Goal: Information Seeking & Learning: Learn about a topic

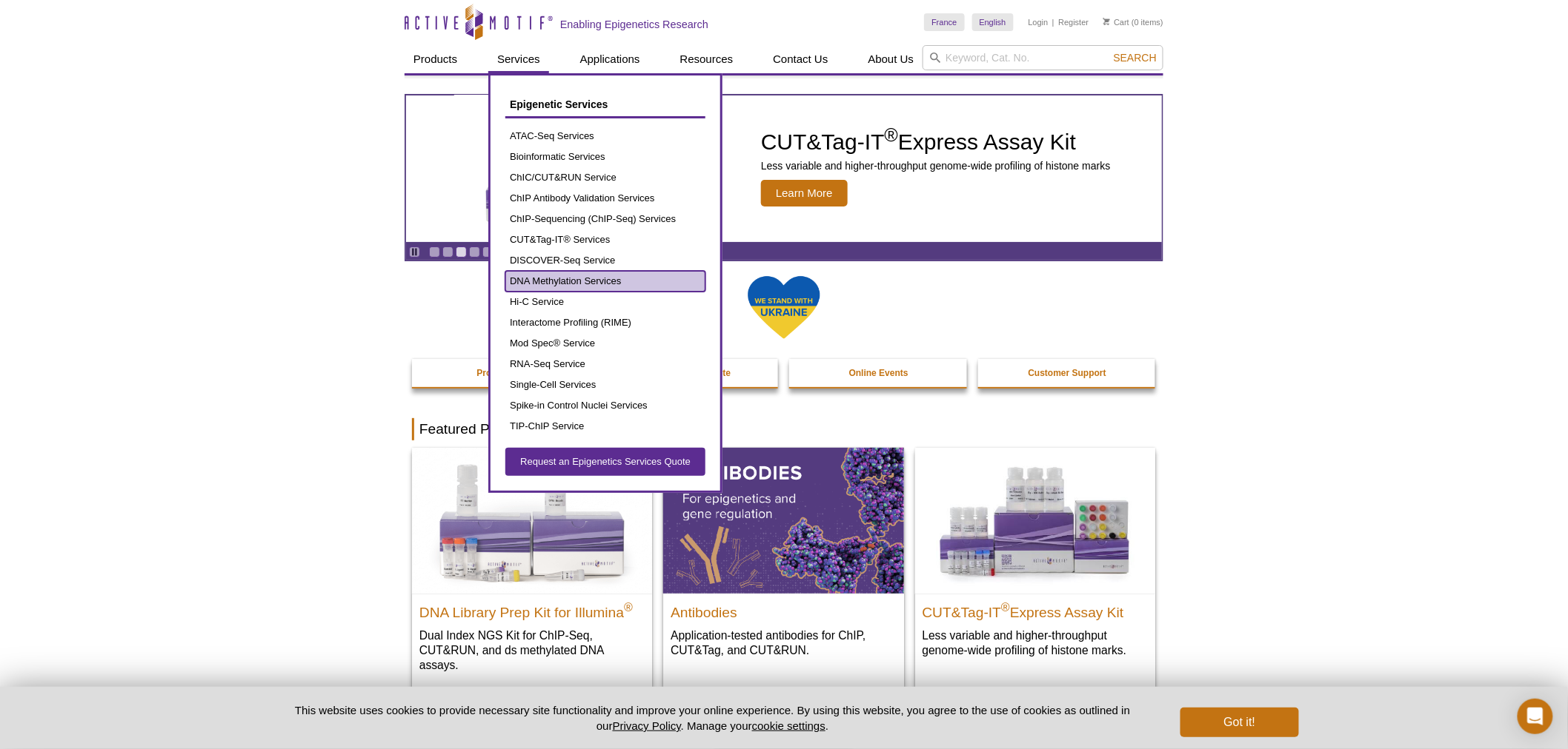
click at [573, 287] on link "DNA Methylation Services" at bounding box center [605, 281] width 200 height 21
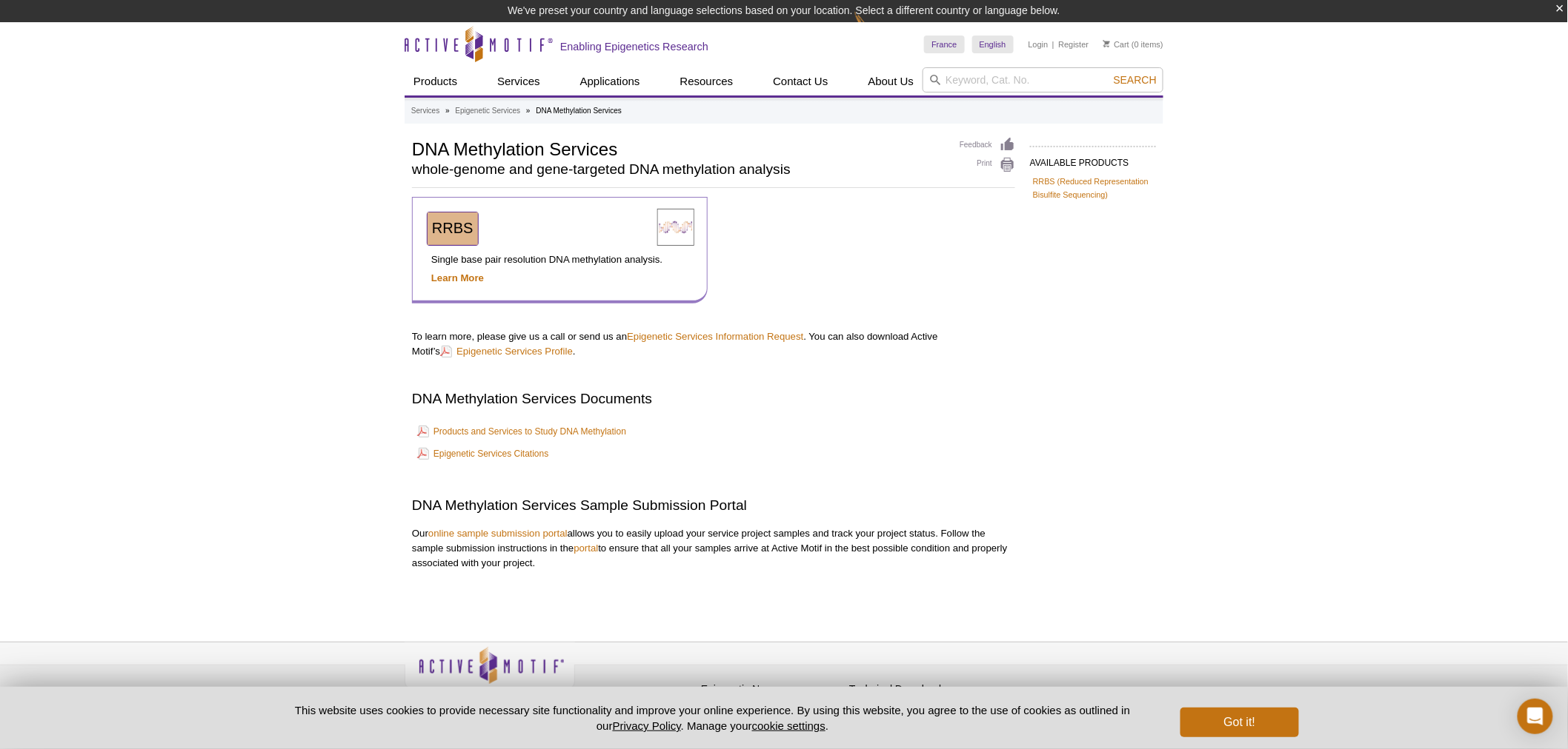
click at [446, 229] on span "RRBS" at bounding box center [452, 228] width 42 height 16
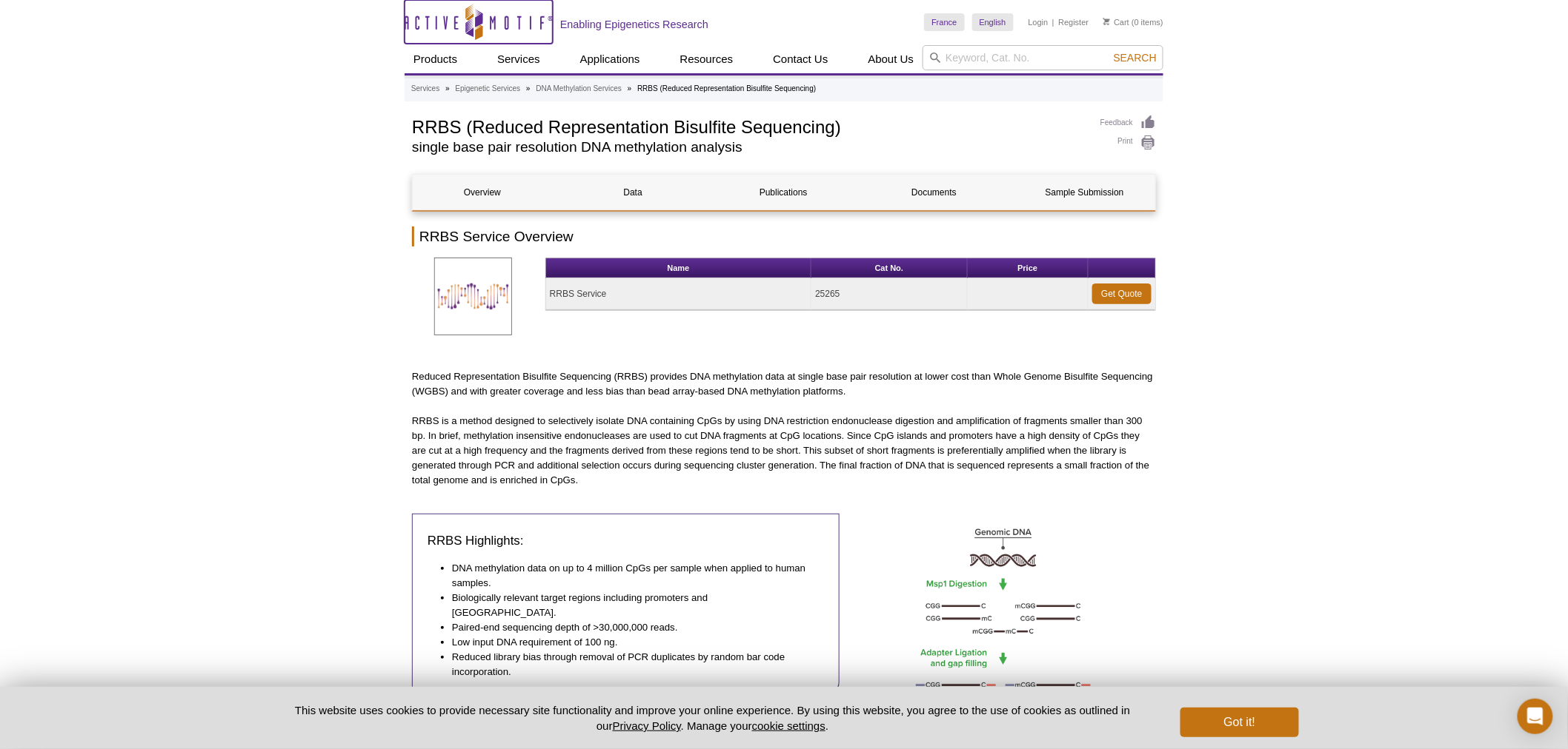
click at [471, 22] on icon "Active Motif Logo" at bounding box center [479, 22] width 148 height 37
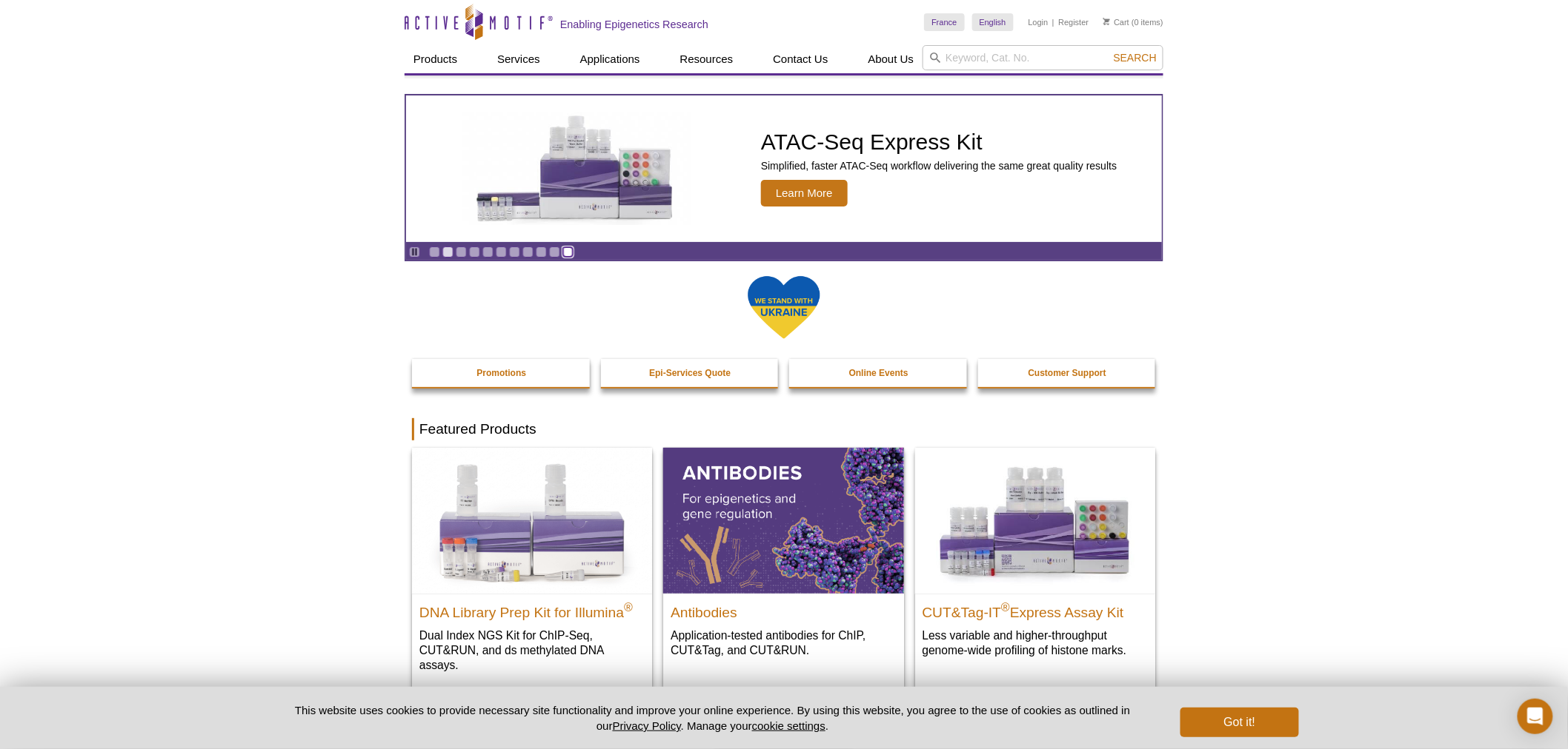
click at [567, 248] on link "Go to slide 11" at bounding box center [567, 251] width 11 height 11
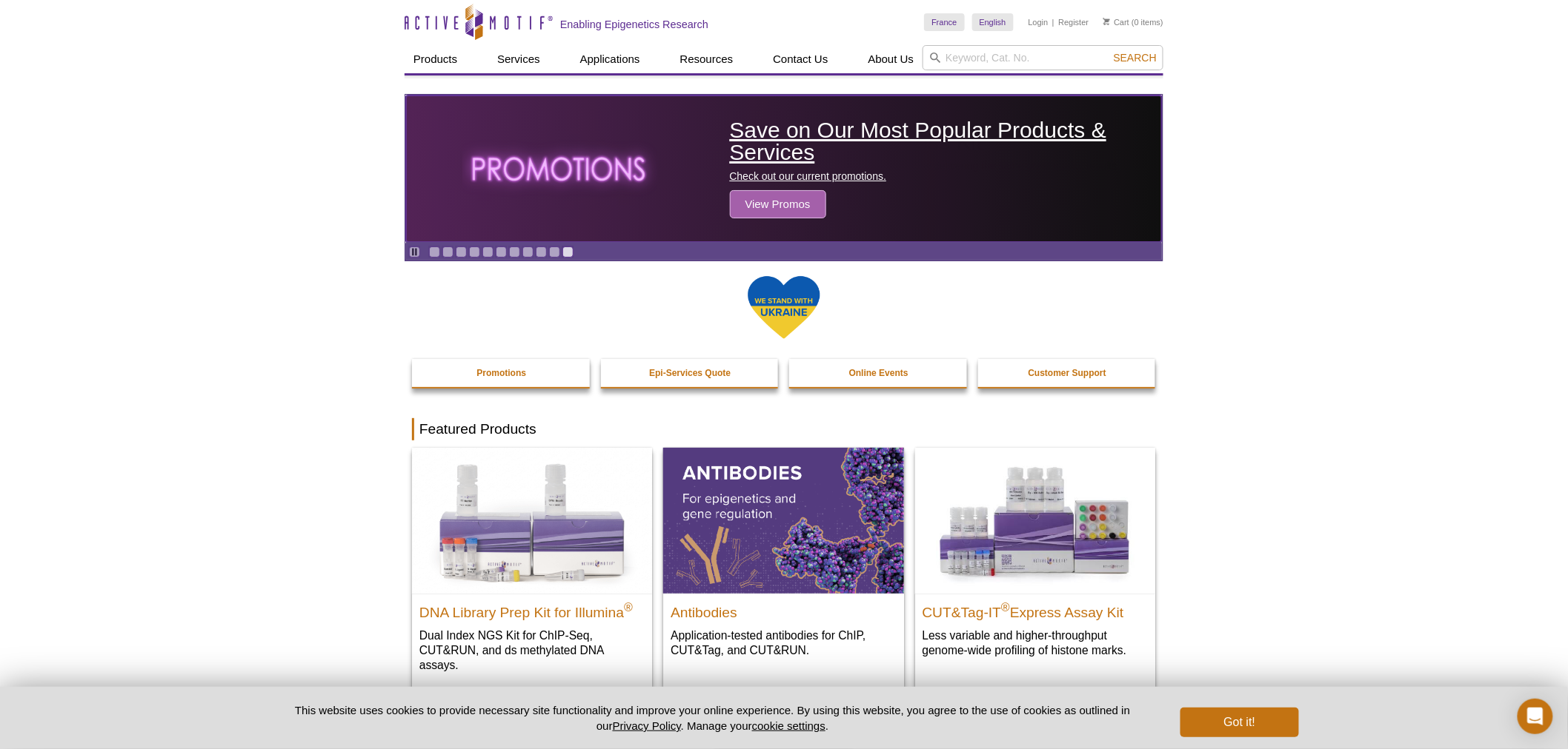
click at [768, 157] on h2 "Save on Our Most Popular Products & Services" at bounding box center [941, 140] width 425 height 45
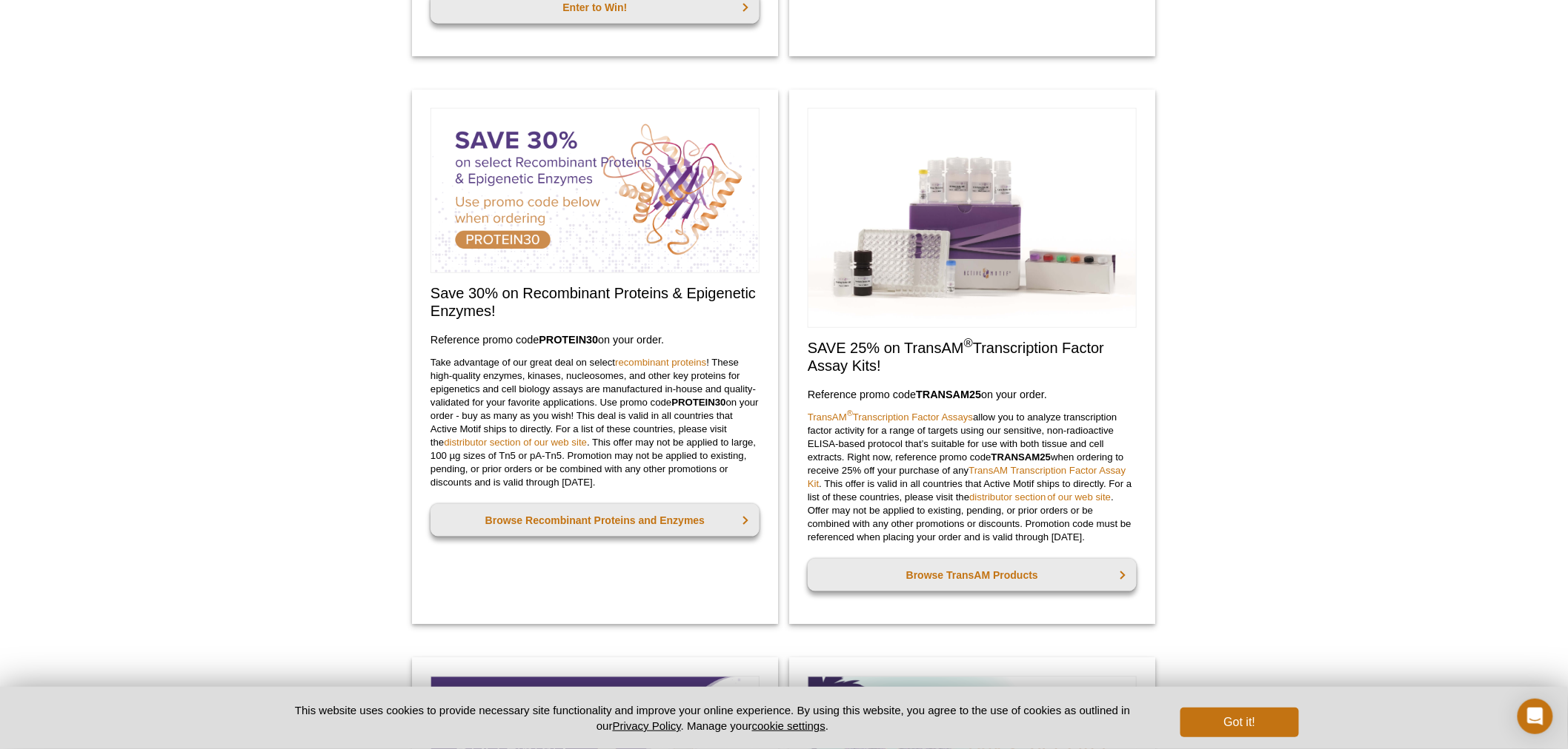
scroll to position [576, 0]
